Goal: Obtain resource: Download file/media

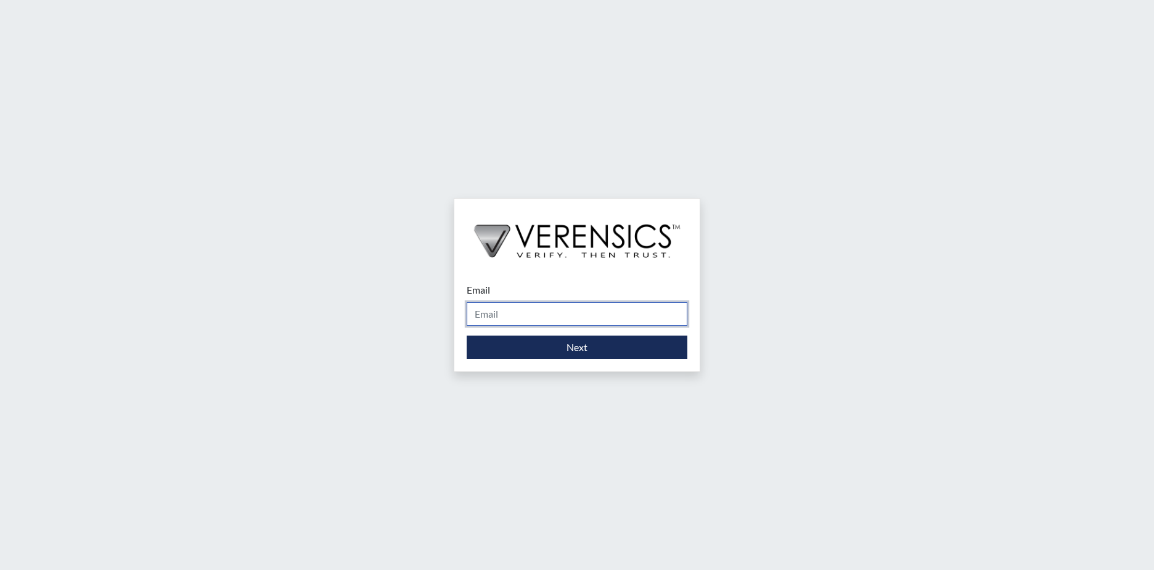
click at [539, 314] on input "Email" at bounding box center [577, 313] width 221 height 23
type input "[PERSON_NAME][EMAIL_ADDRESS][PERSON_NAME][DOMAIN_NAME]"
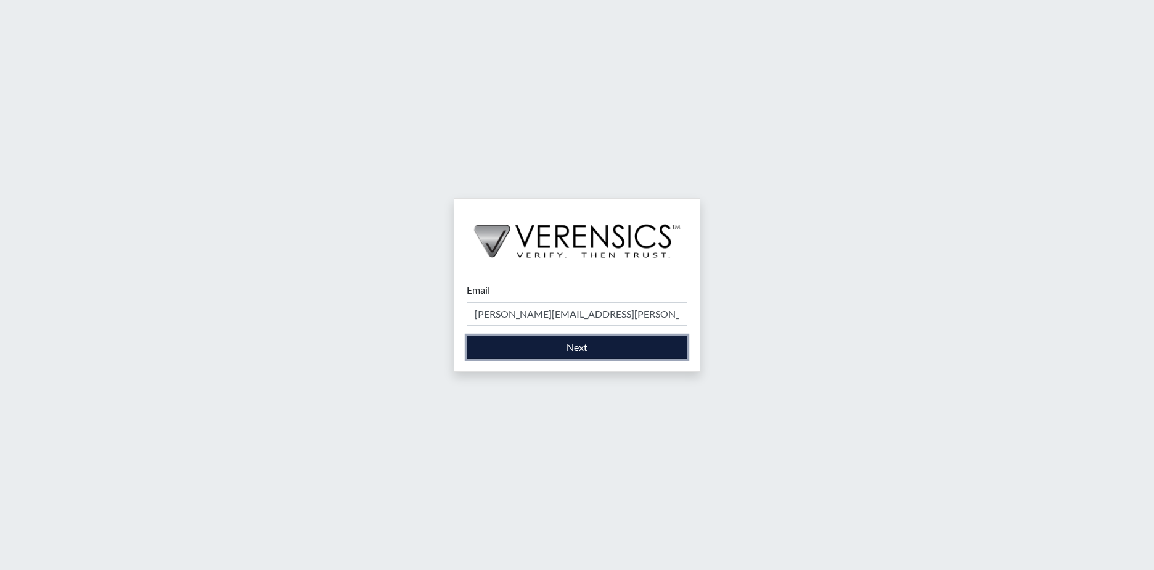
click at [515, 342] on button "Next" at bounding box center [577, 346] width 221 height 23
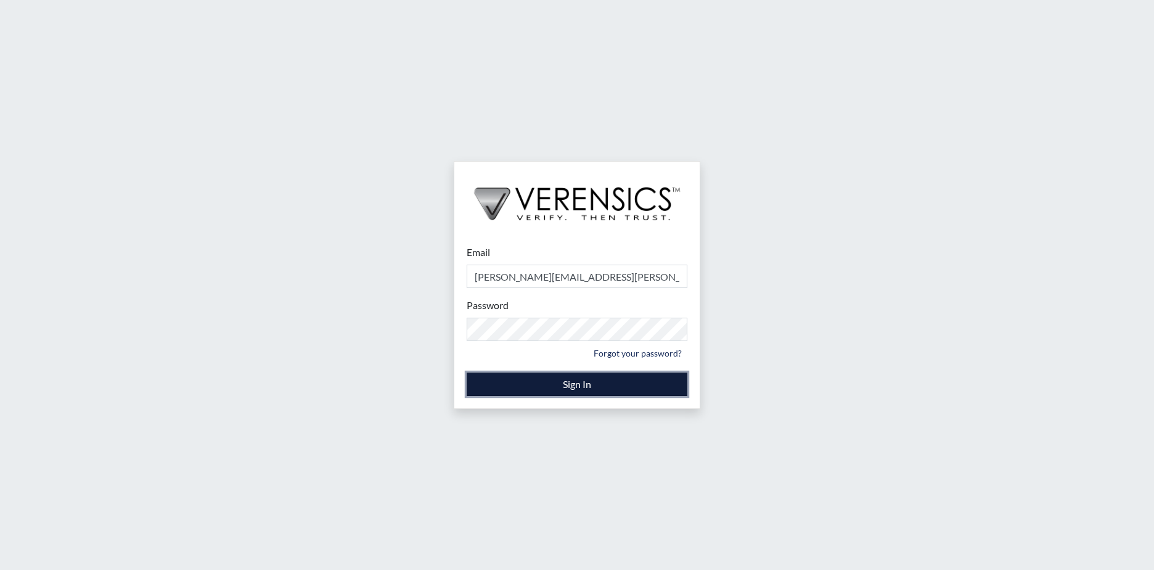
click at [522, 380] on button "Sign In" at bounding box center [577, 383] width 221 height 23
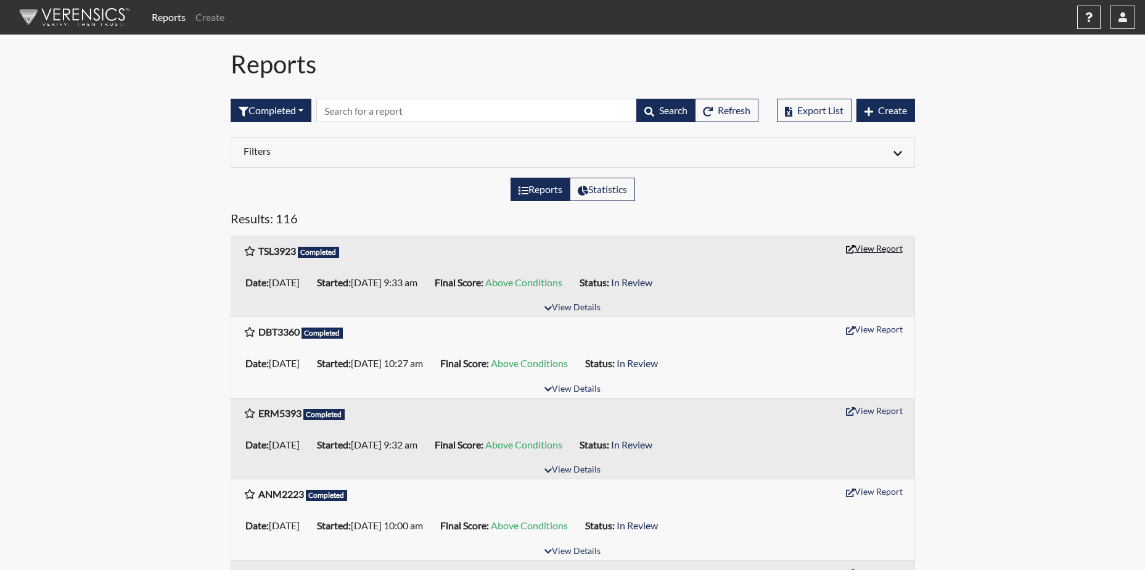
click at [893, 250] on button "View Report" at bounding box center [874, 248] width 68 height 19
click at [1123, 15] on icon "button" at bounding box center [1122, 17] width 9 height 10
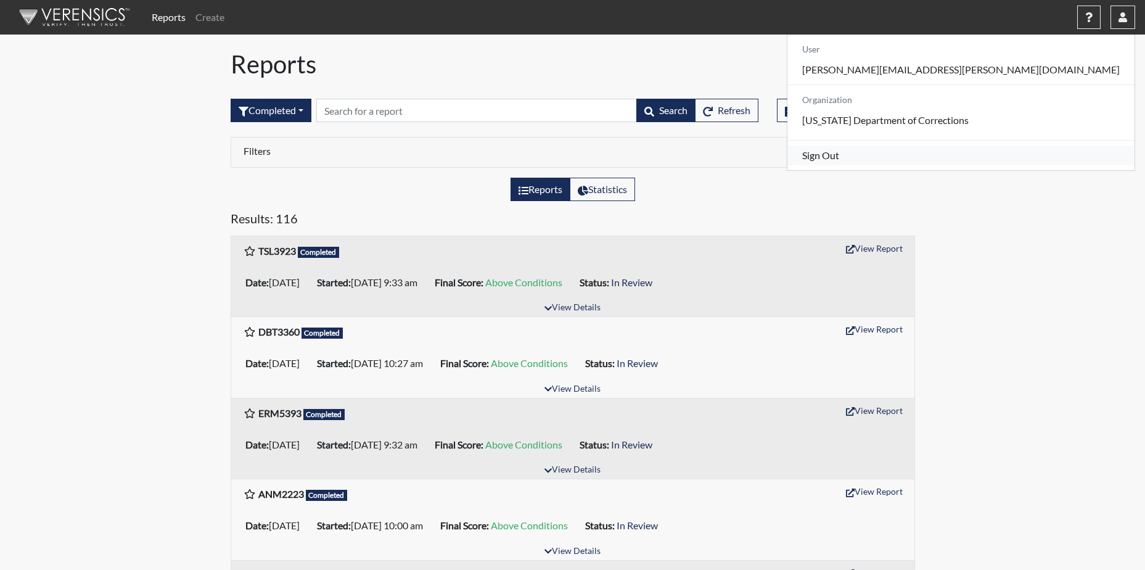
click at [1010, 163] on link "Sign Out" at bounding box center [960, 156] width 347 height 20
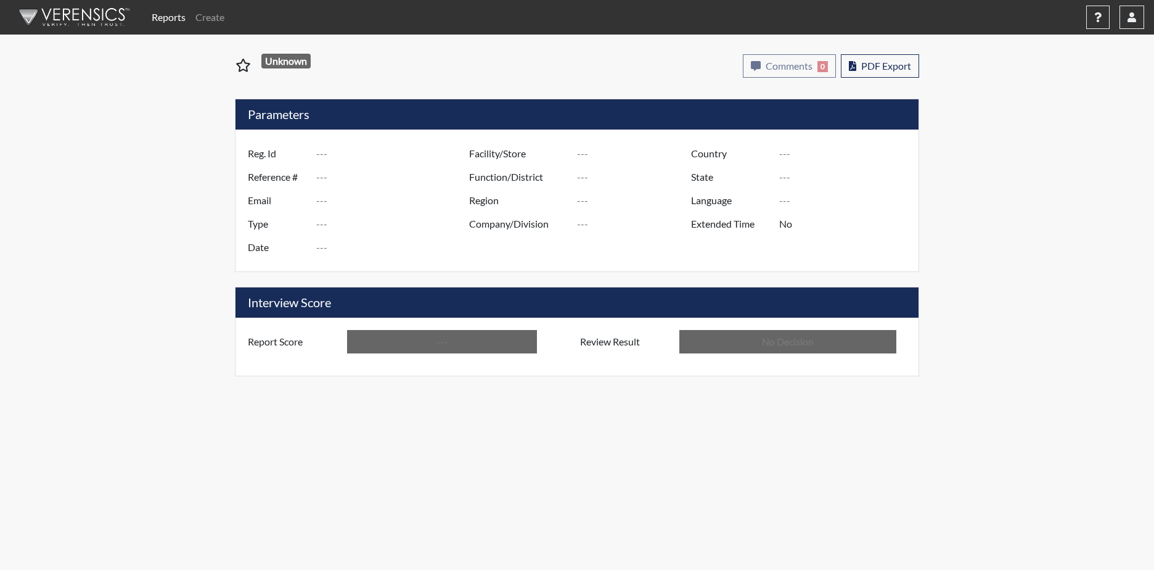
type input "TSL3923"
type input "51300"
type input "---"
type input "Corrections Pre-Employment"
type input "Sep 16, 2025"
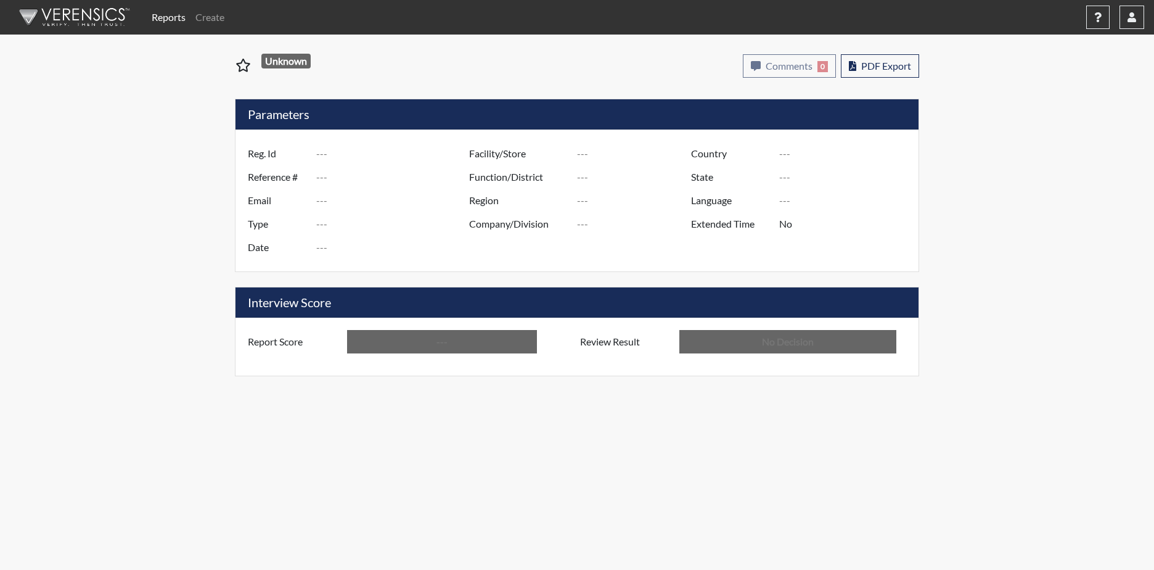
type input "[PERSON_NAME]"
type input "[GEOGRAPHIC_DATA]"
type input "[US_STATE]"
type input "English"
type input "Above Conditions"
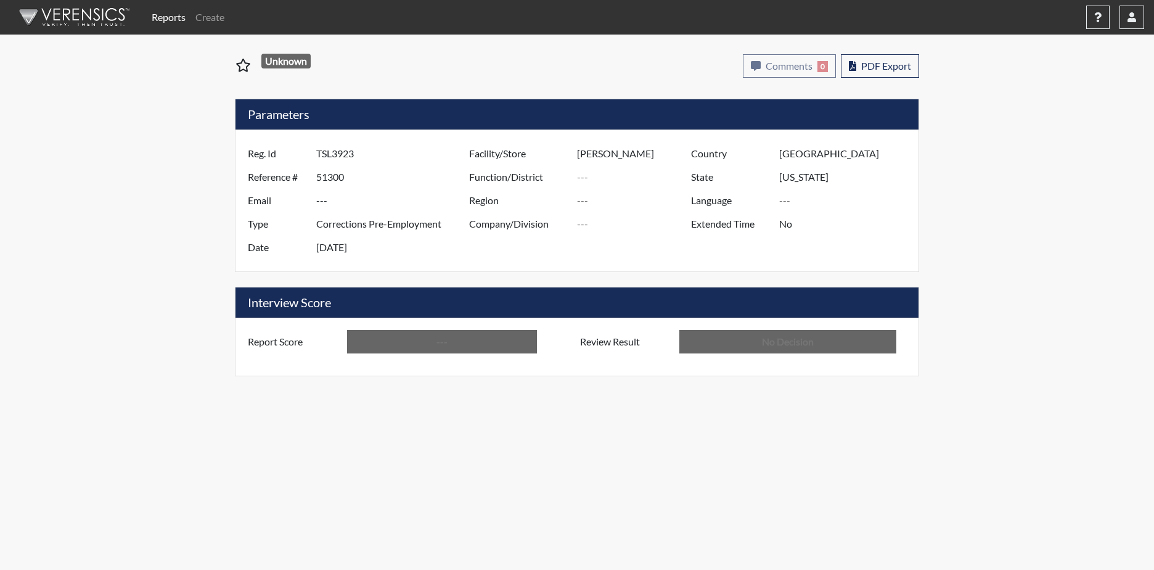
type input "In Review"
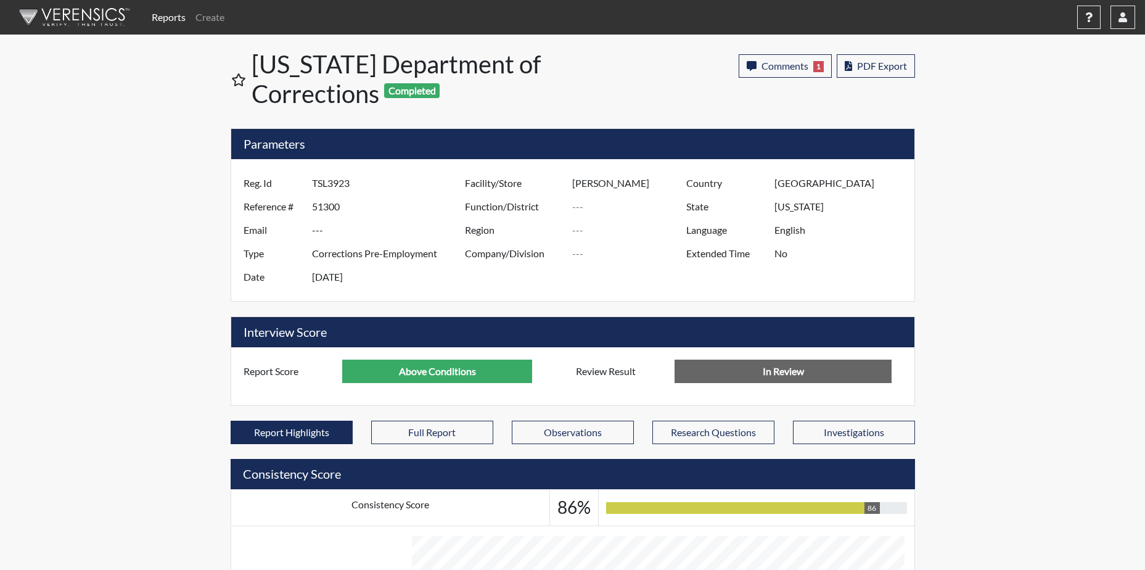
scroll to position [205, 512]
click at [883, 57] on button "PDF Export" at bounding box center [876, 65] width 78 height 23
